Goal: Task Accomplishment & Management: Complete application form

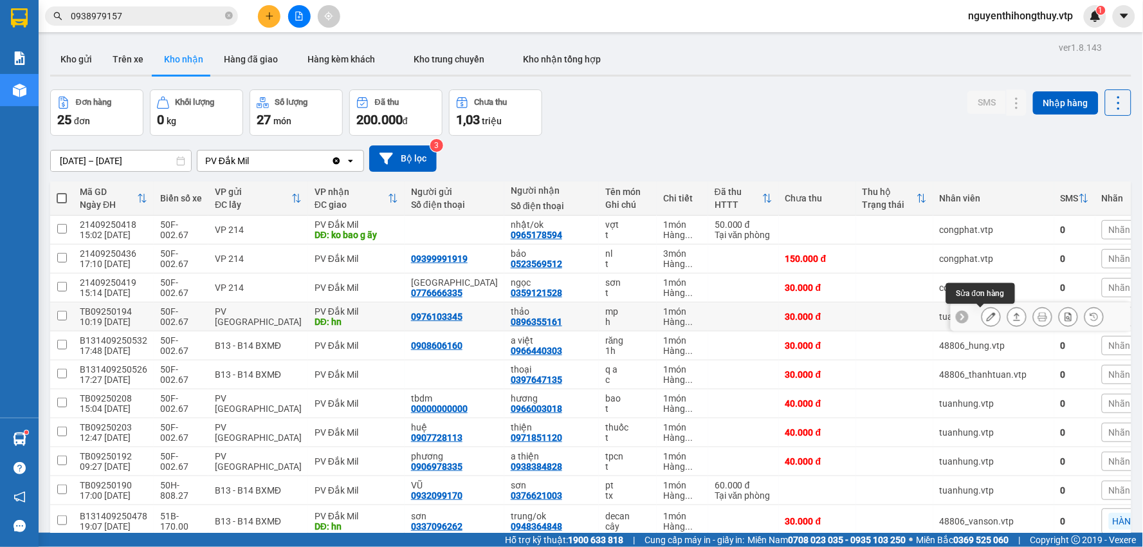
click at [985, 320] on button at bounding box center [991, 316] width 18 height 23
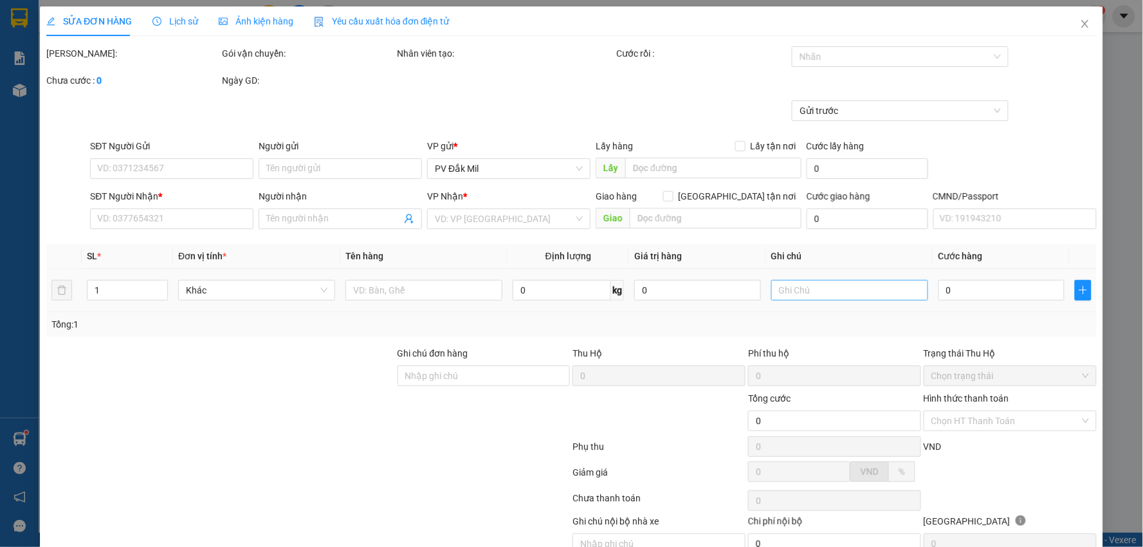
type input "1.500"
type input "0976103345"
type input "0896355161"
type input "thảo"
type input "hn"
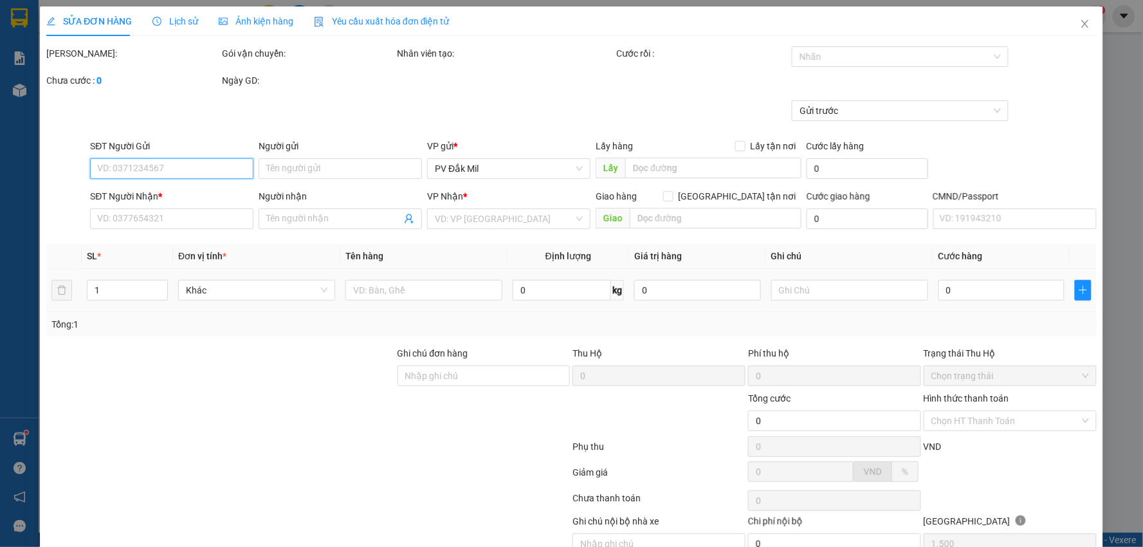
type input "30.000"
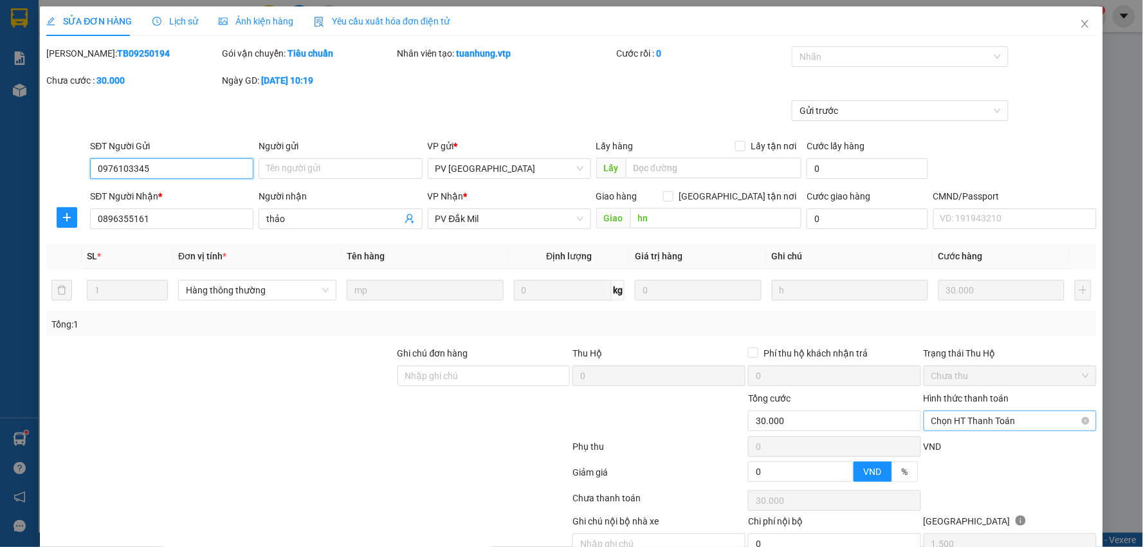
click at [969, 411] on span "Chọn HT Thanh Toán" at bounding box center [1010, 420] width 158 height 19
click at [967, 411] on span "Chọn HT Thanh Toán" at bounding box center [1010, 420] width 158 height 19
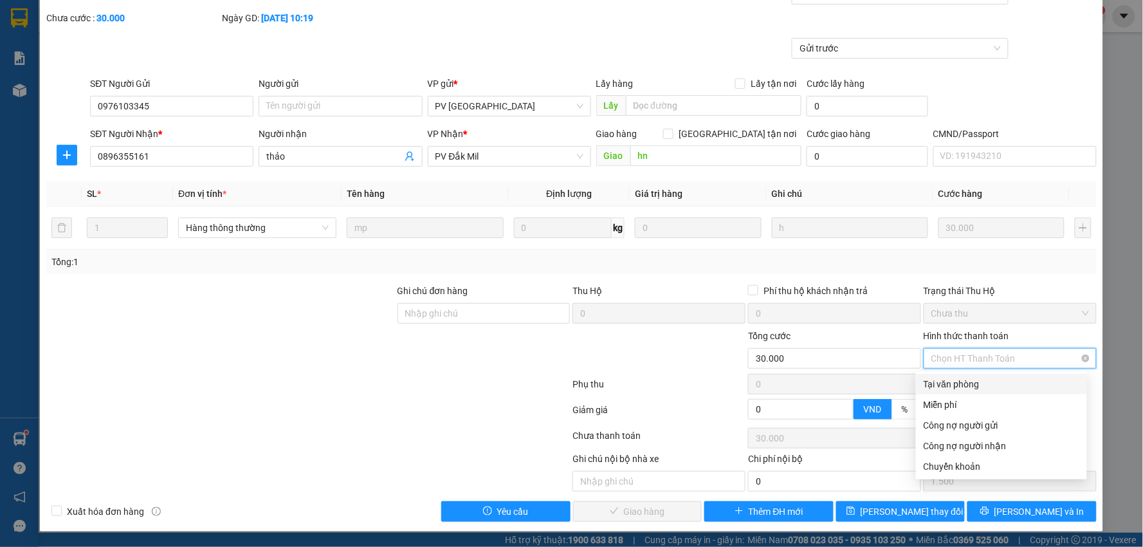
click at [967, 361] on span "Chọn HT Thanh Toán" at bounding box center [1010, 358] width 158 height 19
click at [953, 381] on div "Tại văn phòng" at bounding box center [1002, 384] width 156 height 14
type input "0"
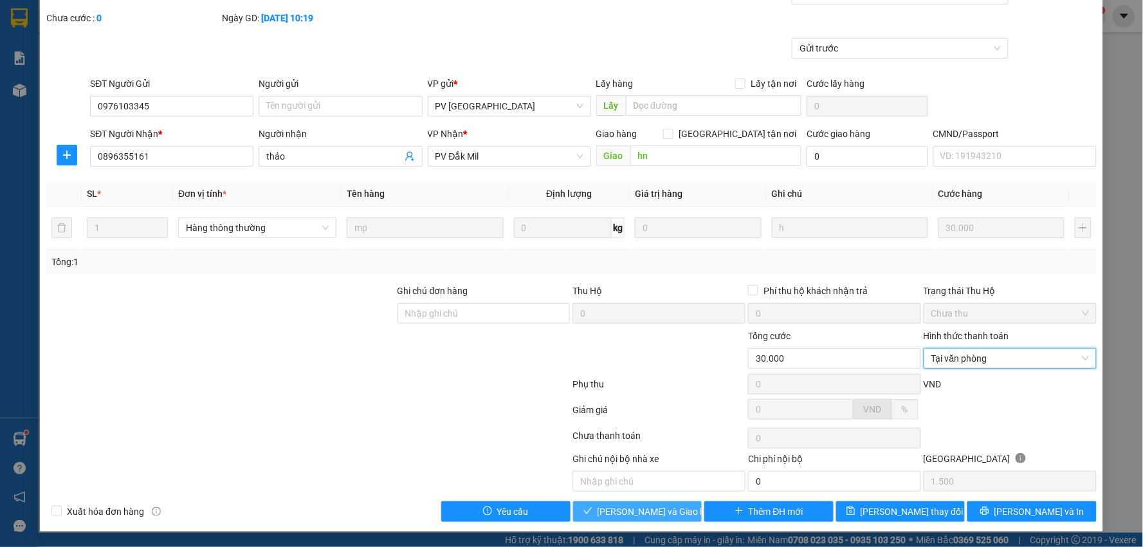
click at [639, 506] on span "[PERSON_NAME] và Giao hàng" at bounding box center [658, 511] width 123 height 14
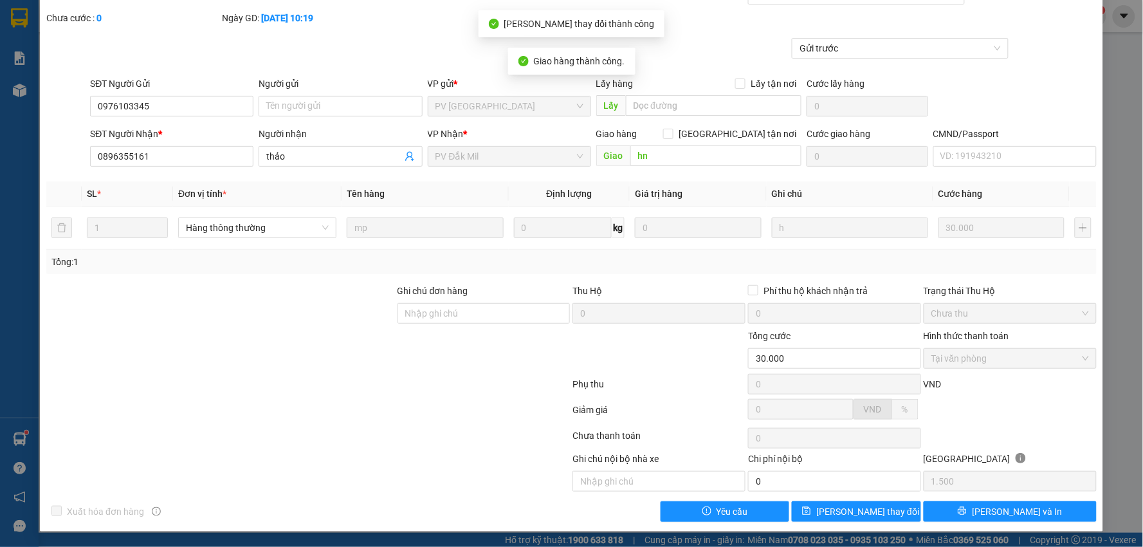
scroll to position [0, 0]
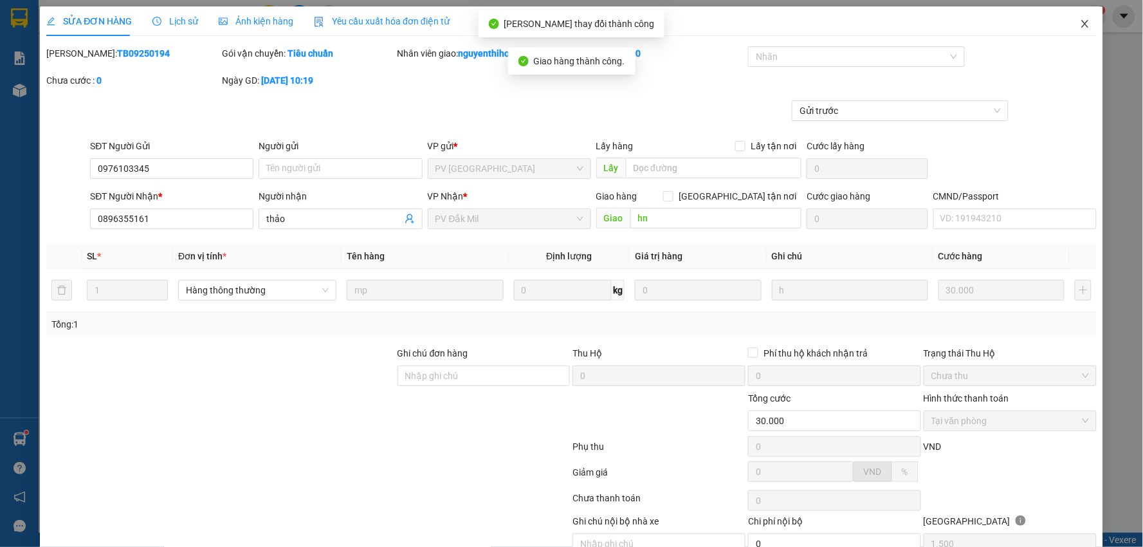
click at [1081, 21] on icon "close" at bounding box center [1084, 24] width 7 height 8
